Goal: Task Accomplishment & Management: Use online tool/utility

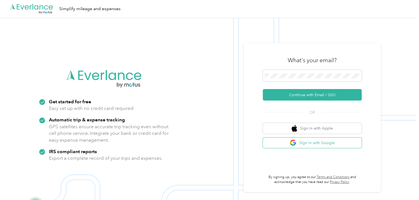
click at [308, 142] on button "Sign in with Google" at bounding box center [311, 143] width 99 height 11
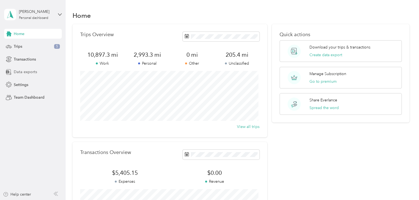
click at [24, 72] on span "Data exports" at bounding box center [25, 72] width 23 height 6
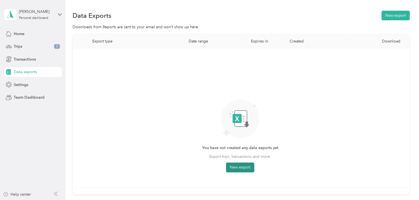
click at [242, 164] on button "New export" at bounding box center [240, 168] width 28 height 10
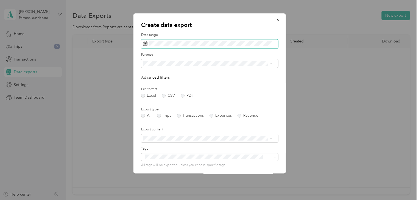
click at [144, 43] on icon at bounding box center [145, 43] width 4 height 4
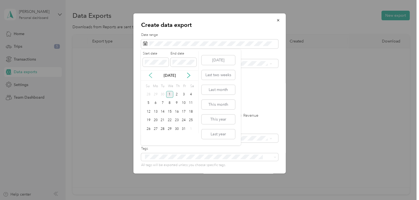
click at [148, 74] on icon at bounding box center [150, 75] width 5 height 5
click at [154, 95] on div "1" at bounding box center [155, 94] width 7 height 7
click at [164, 127] on div "30" at bounding box center [162, 129] width 7 height 7
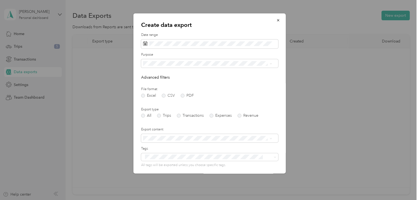
scroll to position [39, 0]
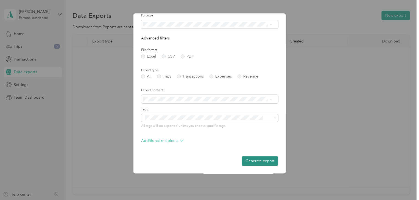
click at [259, 162] on button "Generate export" at bounding box center [259, 161] width 36 height 10
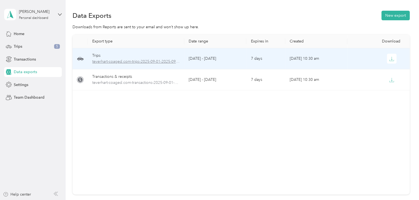
click at [151, 63] on span "teverhart-coaged.com-trips-2025-09-01-2025-09-30.xlsx" at bounding box center [135, 62] width 87 height 6
click at [389, 60] on icon "button" at bounding box center [391, 58] width 5 height 5
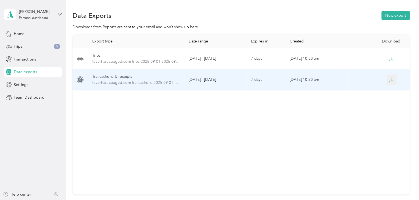
click at [390, 80] on icon "button" at bounding box center [391, 80] width 5 height 5
